Goal: Task Accomplishment & Management: Manage account settings

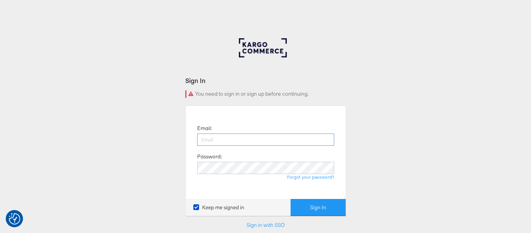
click at [250, 143] on input "email" at bounding box center [265, 140] width 137 height 12
click at [271, 228] on link "Sign in with SSO" at bounding box center [266, 225] width 38 height 7
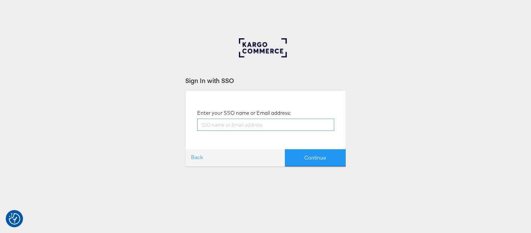
click at [265, 126] on input "text" at bounding box center [265, 125] width 137 height 12
type input "[PERSON_NAME][EMAIL_ADDRESS][PERSON_NAME][DOMAIN_NAME]"
click at [305, 148] on div "Enter your SSO name or Email address: [PERSON_NAME][EMAIL_ADDRESS][PERSON_NAME]…" at bounding box center [265, 128] width 161 height 76
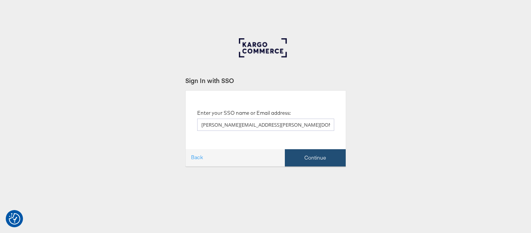
click at [305, 157] on button "Continue" at bounding box center [315, 157] width 61 height 17
